Goal: Book appointment/travel/reservation

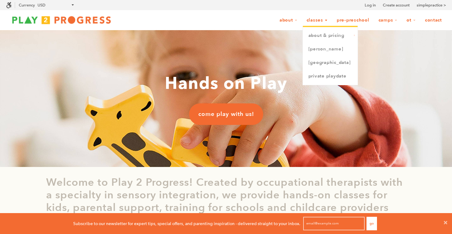
click at [315, 18] on link "Classes" at bounding box center [317, 20] width 29 height 12
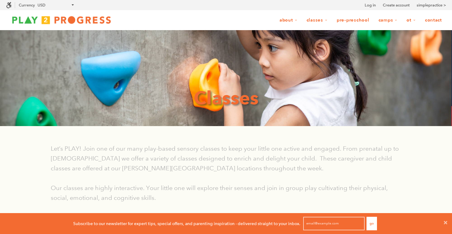
scroll to position [0, 0]
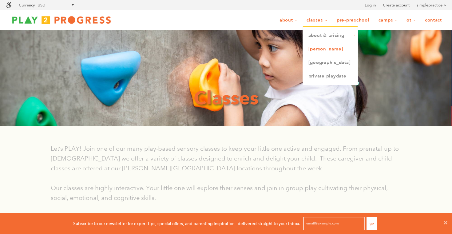
click at [315, 50] on link "[PERSON_NAME]" at bounding box center [330, 49] width 55 height 14
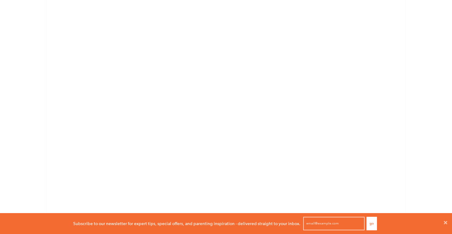
scroll to position [458, 0]
